Goal: Find specific page/section: Find specific page/section

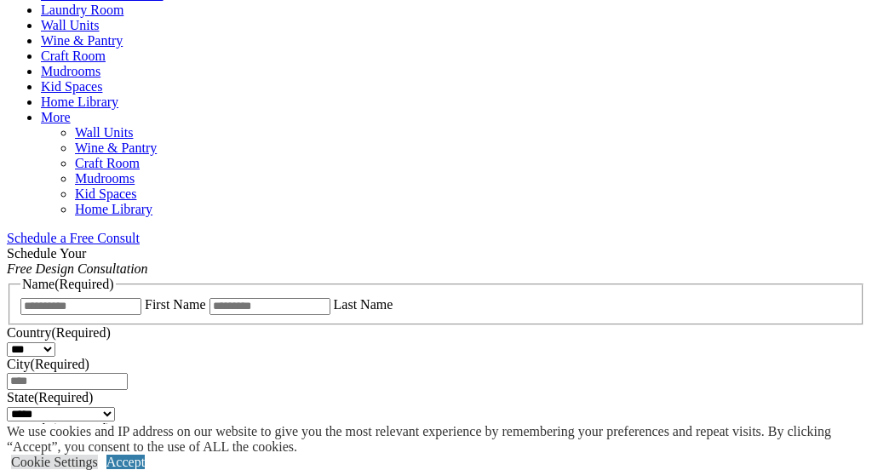
scroll to position [1011, 0]
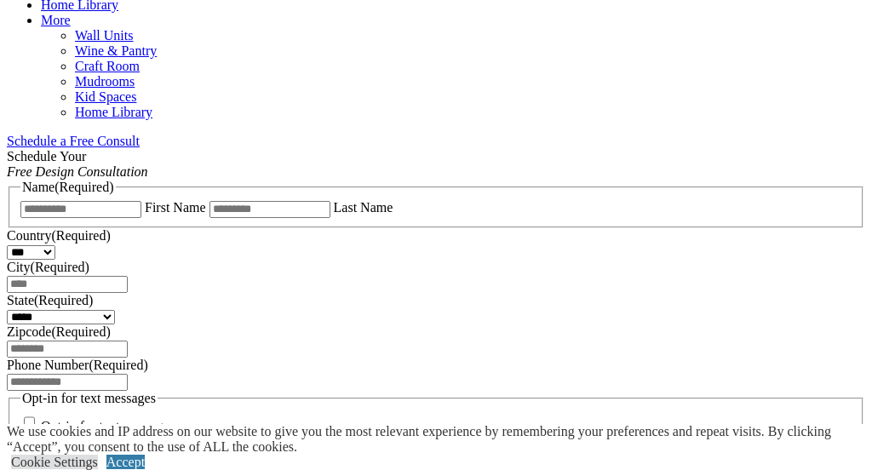
click at [140, 134] on span "Schedule a Free Consult (opens a dropdown menu)" at bounding box center [140, 141] width 0 height 14
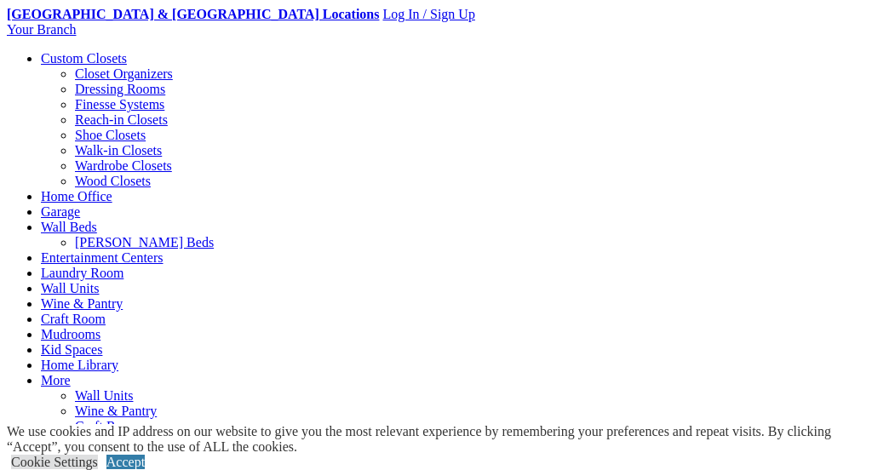
scroll to position [660, 0]
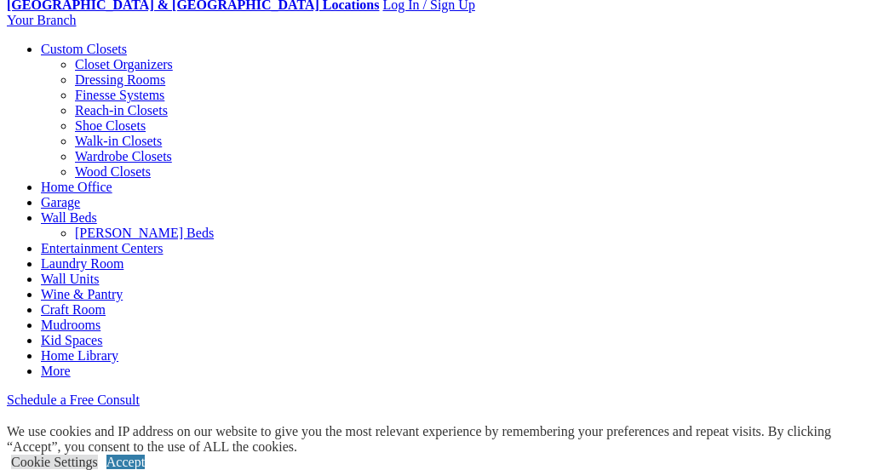
click at [71, 364] on span "More menu text will display only on big screen" at bounding box center [71, 371] width 0 height 14
click at [71, 364] on link "More" at bounding box center [56, 371] width 30 height 14
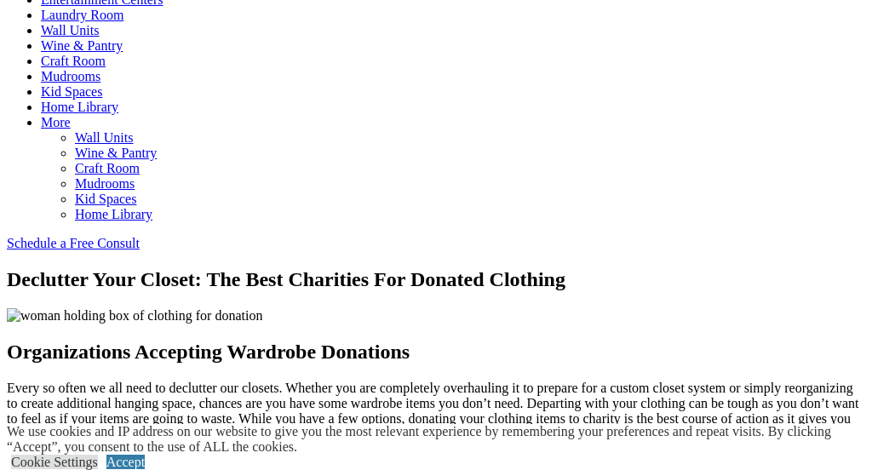
scroll to position [760, 0]
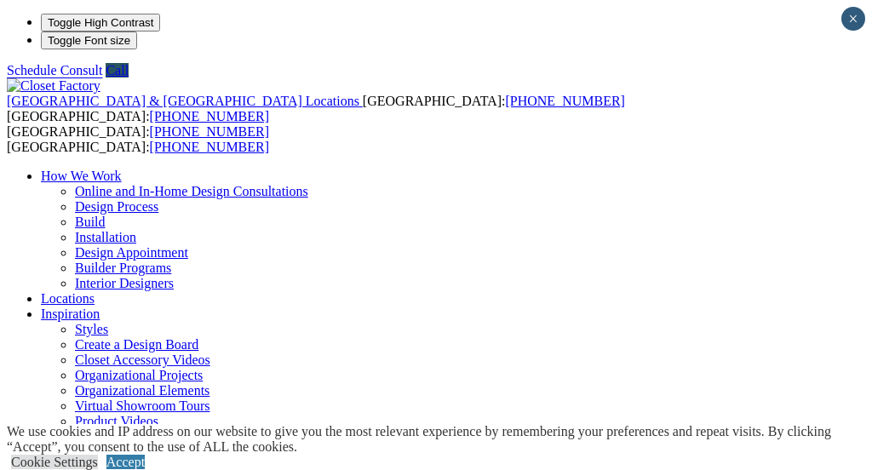
type input "*****"
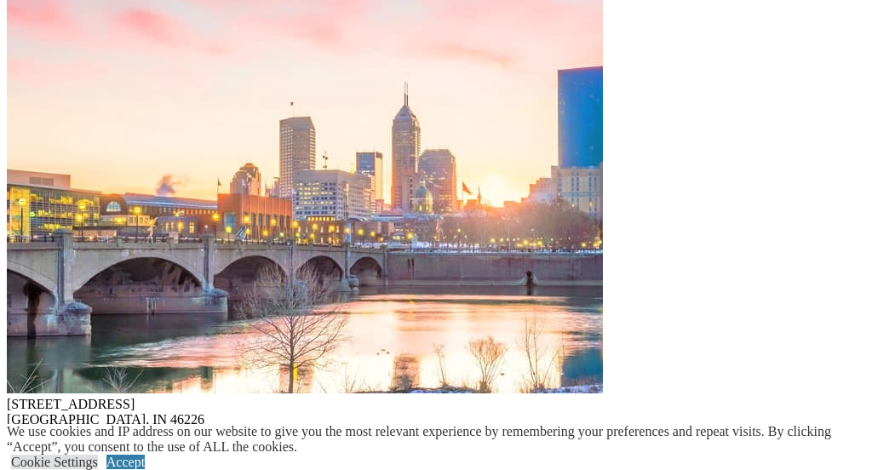
scroll to position [15947, 0]
